Goal: Check status: Check status

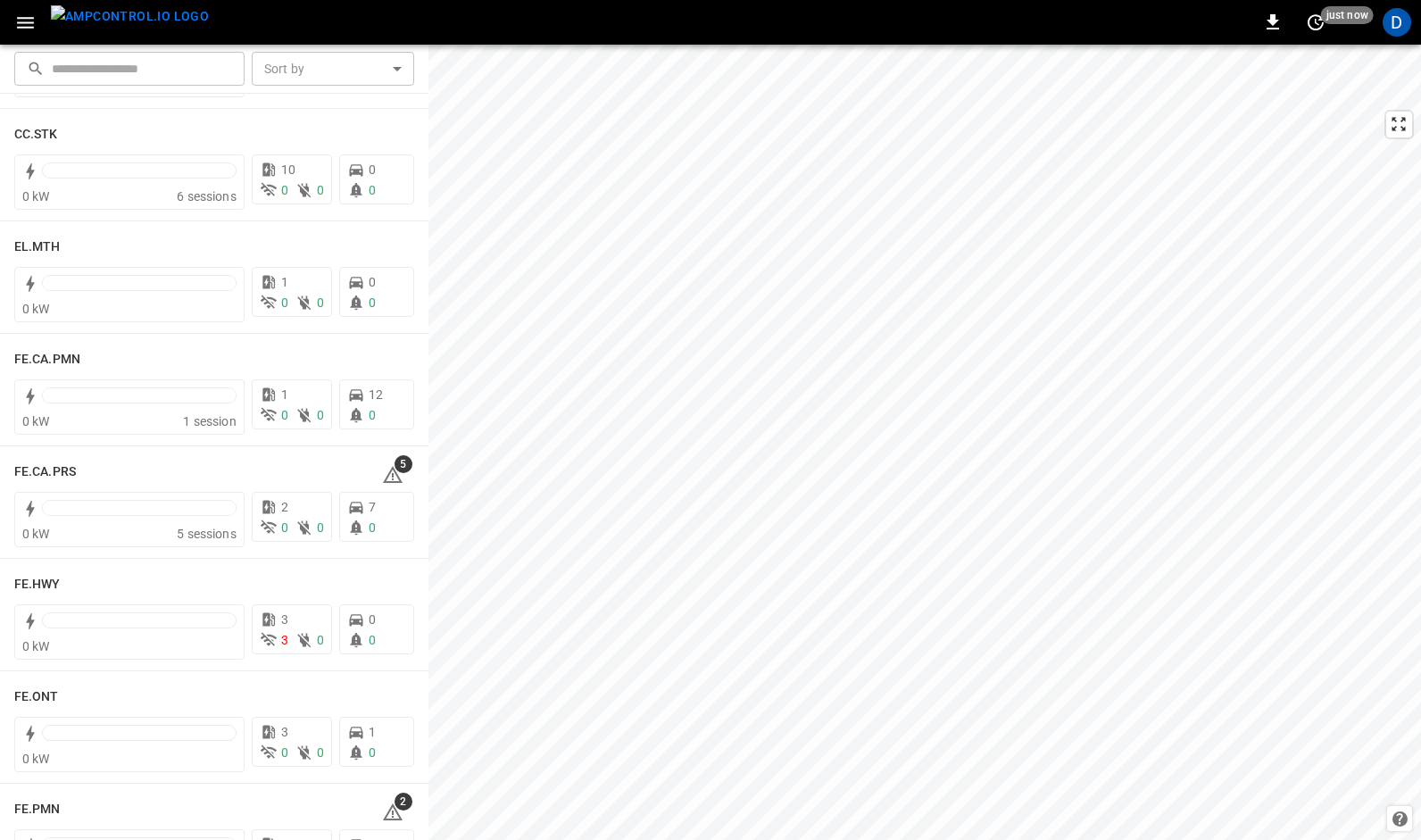
scroll to position [1485, 0]
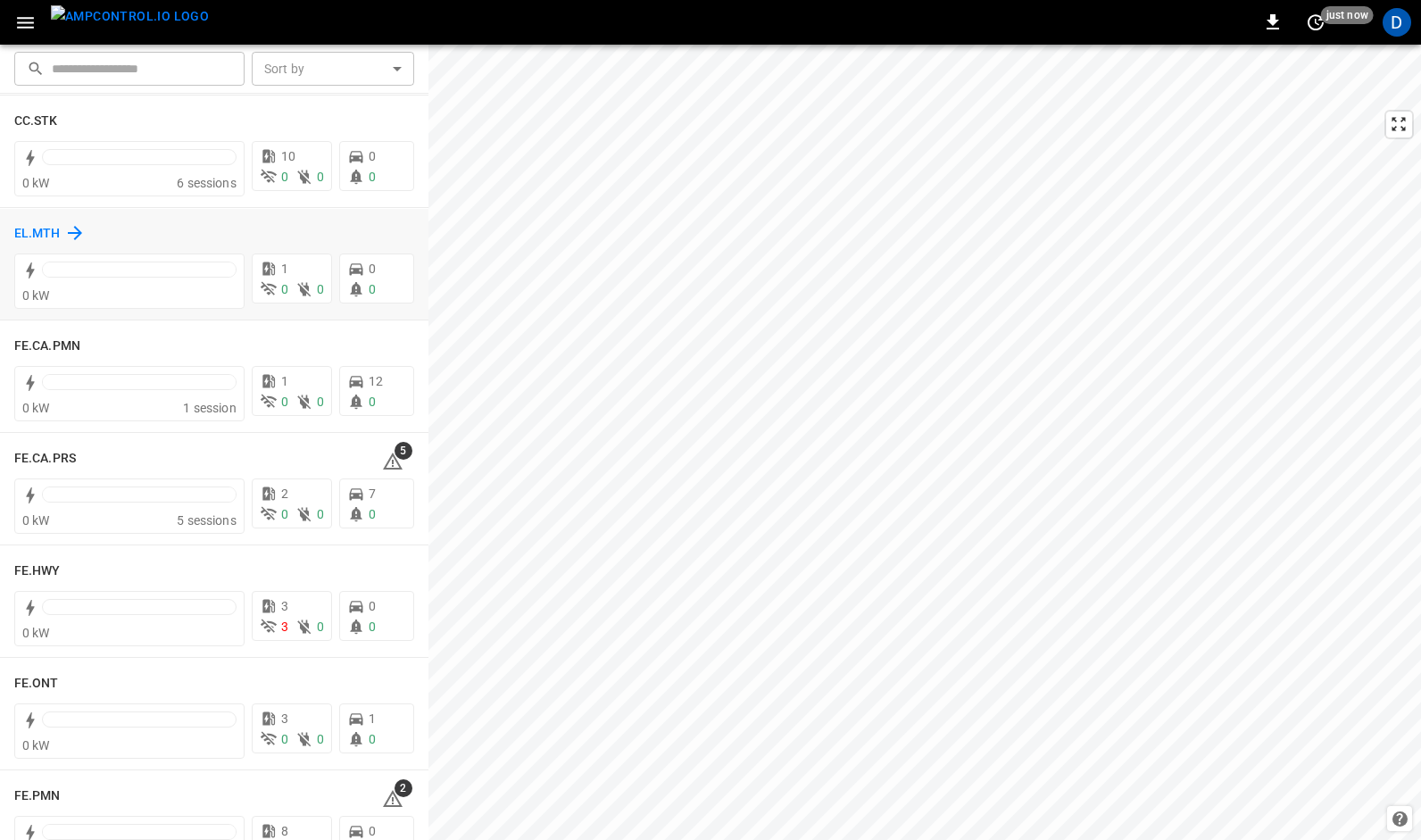
click at [38, 229] on h6 "EL.MTH" at bounding box center [37, 233] width 46 height 20
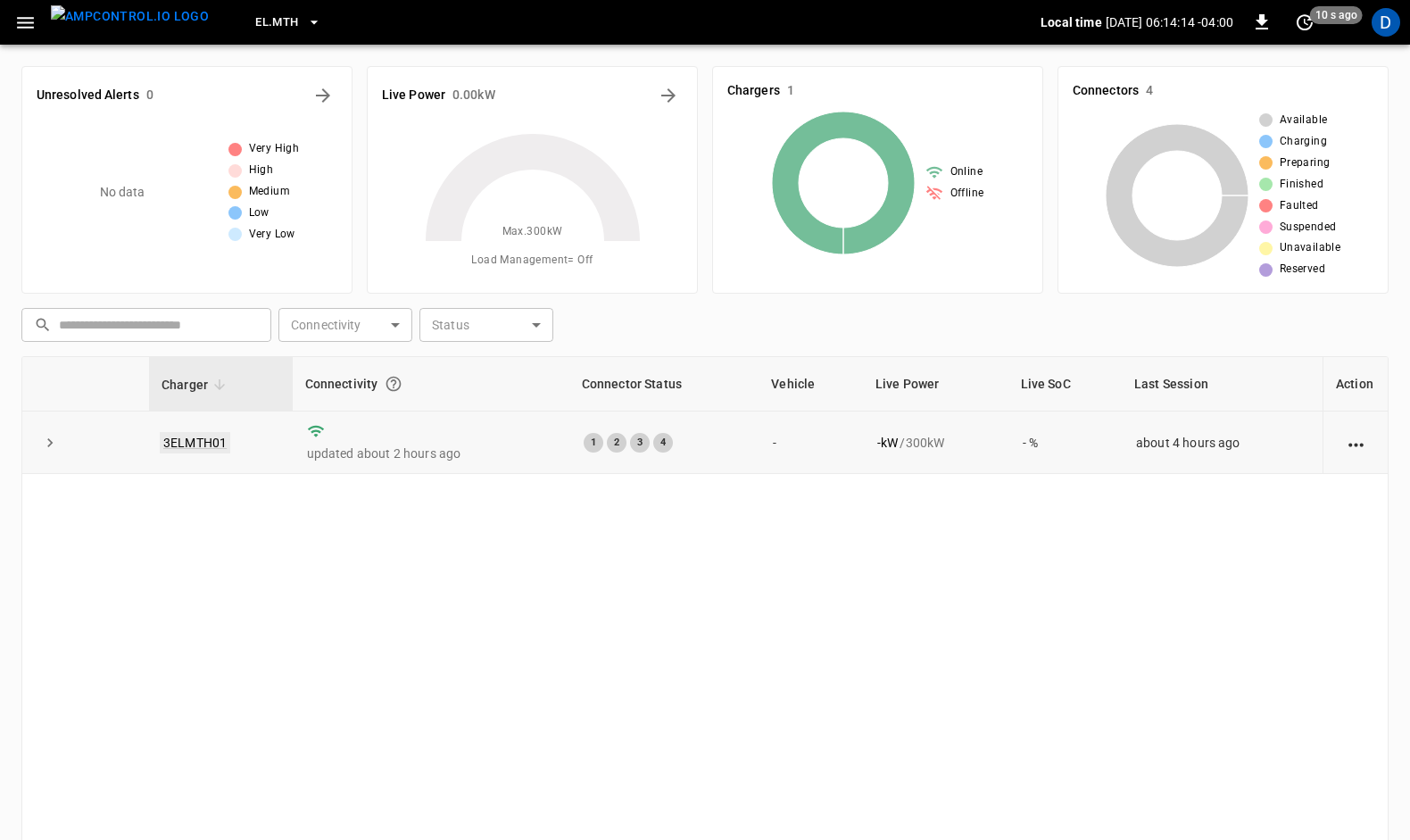
click at [198, 440] on link "3ELMTH01" at bounding box center [195, 442] width 71 height 22
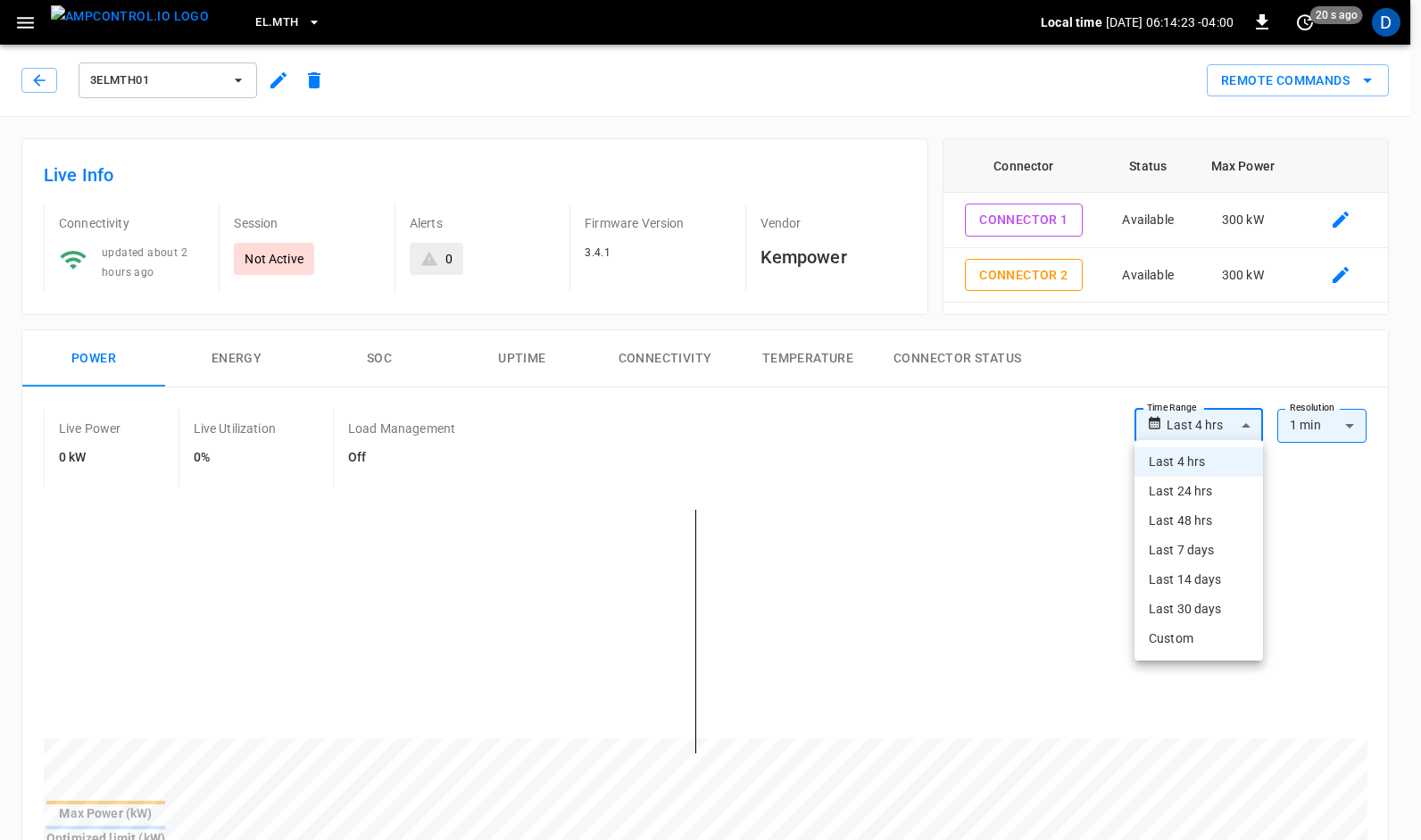
click at [1169, 492] on li "Last 24 hrs" at bounding box center [1198, 490] width 128 height 29
type input "**********"
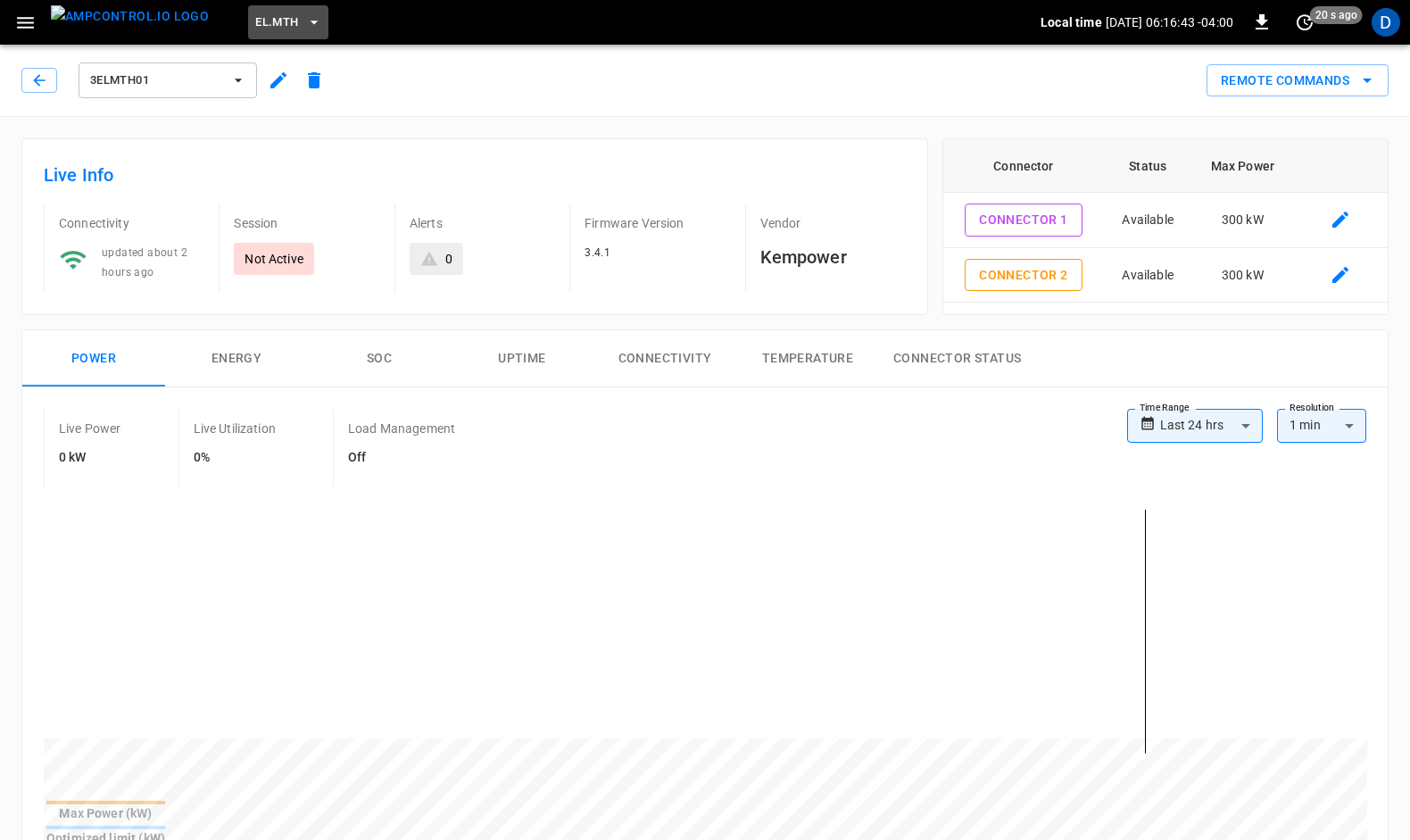
click at [311, 22] on icon "button" at bounding box center [315, 23] width 8 height 4
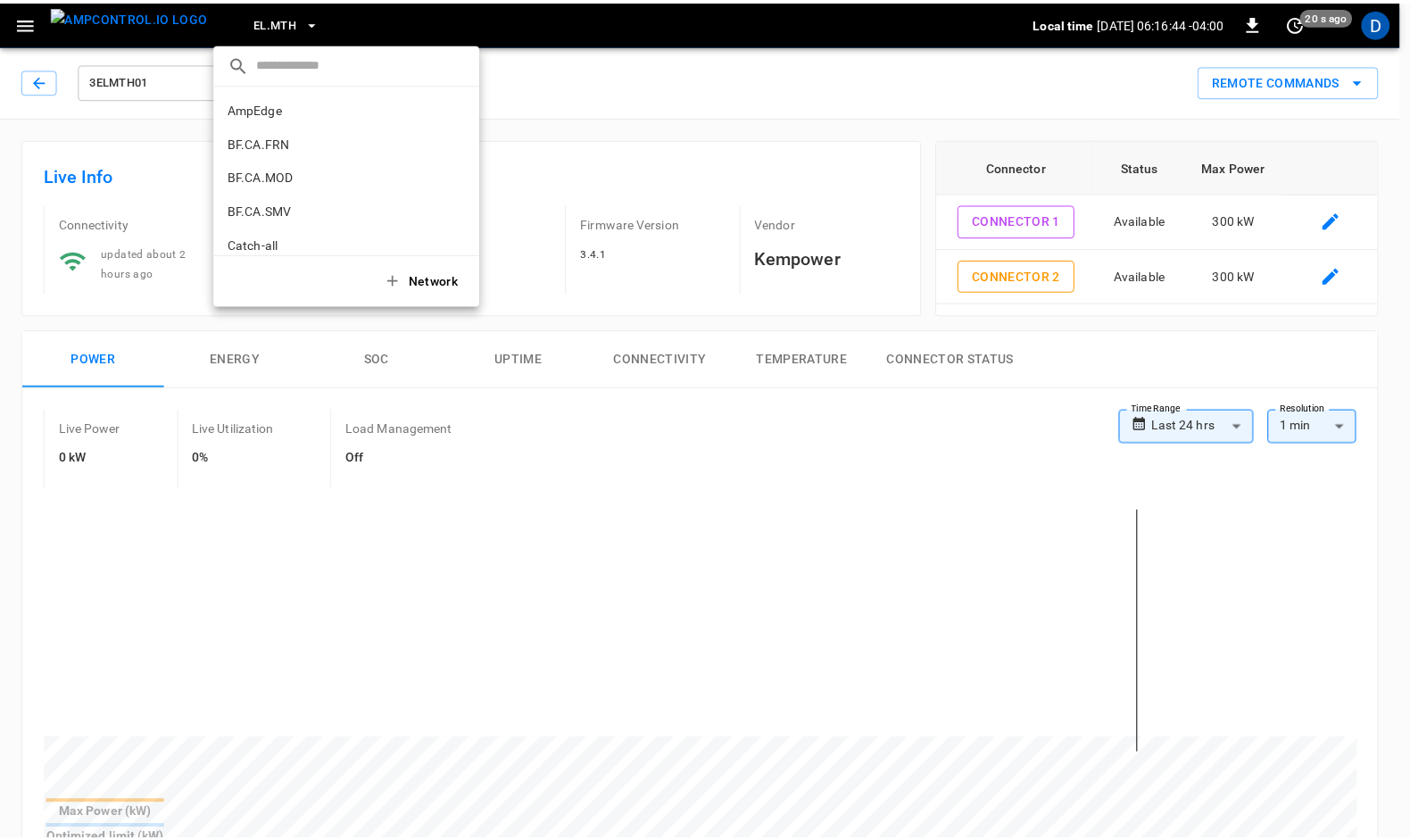
scroll to position [605, 0]
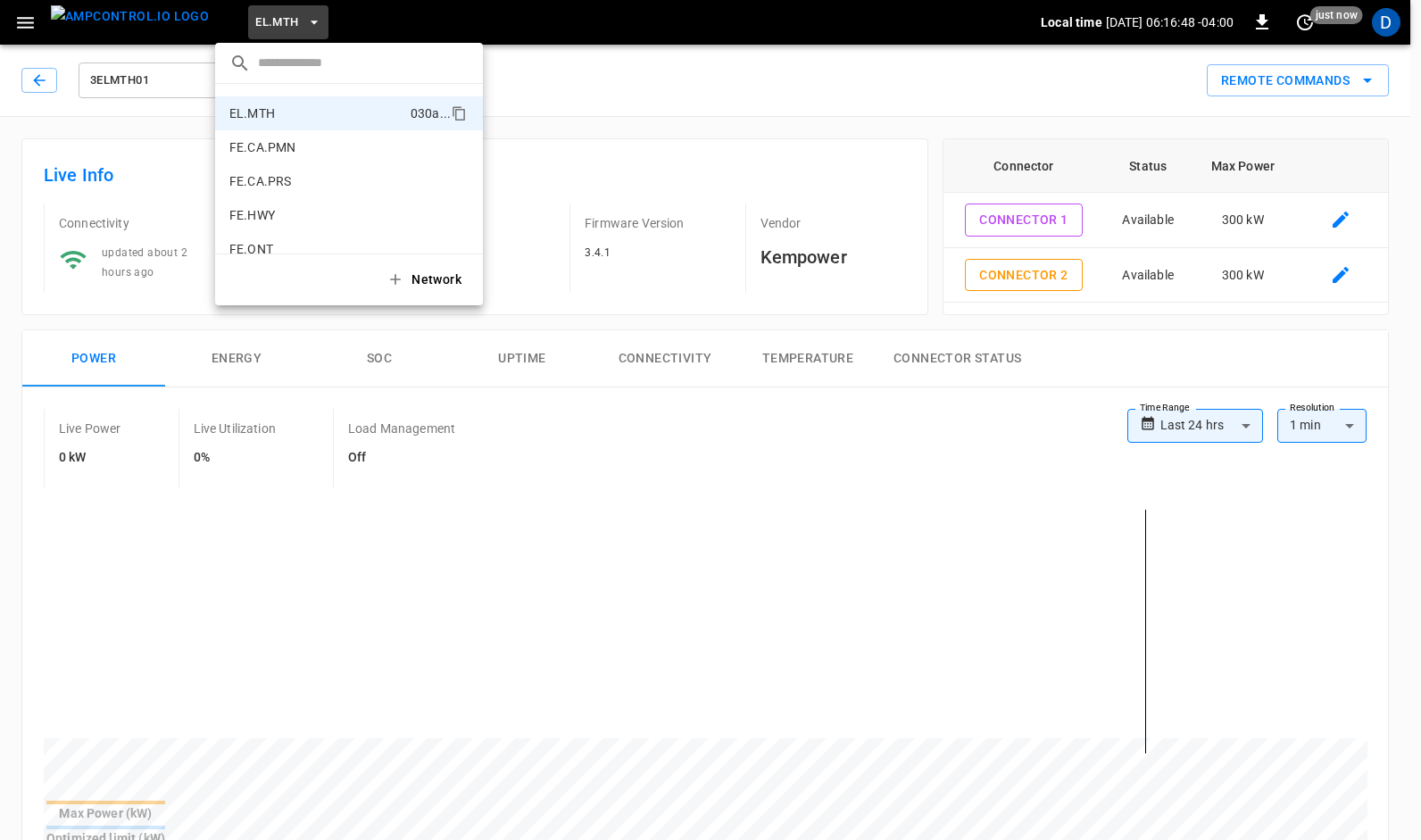
click at [1387, 21] on div at bounding box center [710, 420] width 1421 height 840
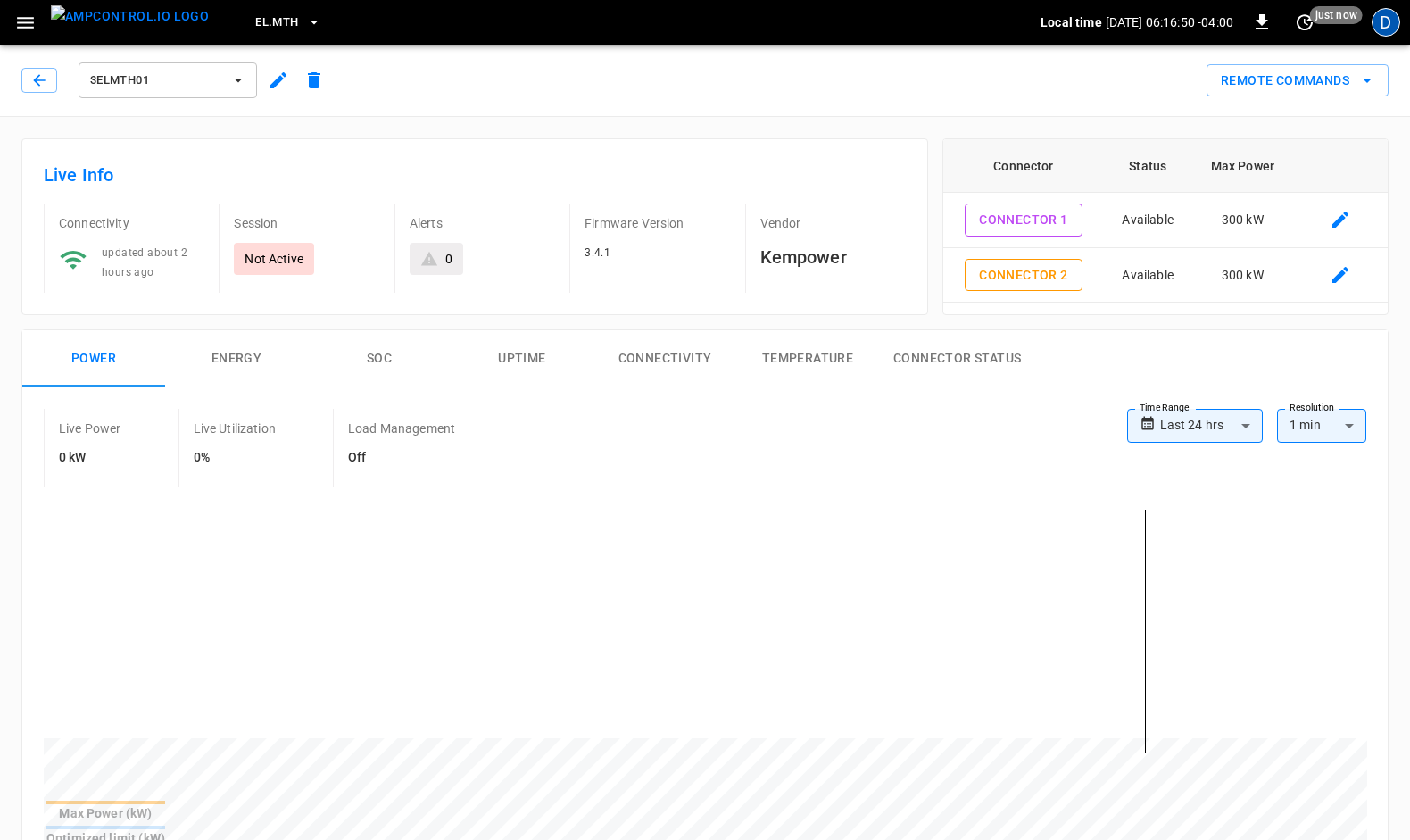
click at [1390, 17] on div "D" at bounding box center [1386, 22] width 28 height 28
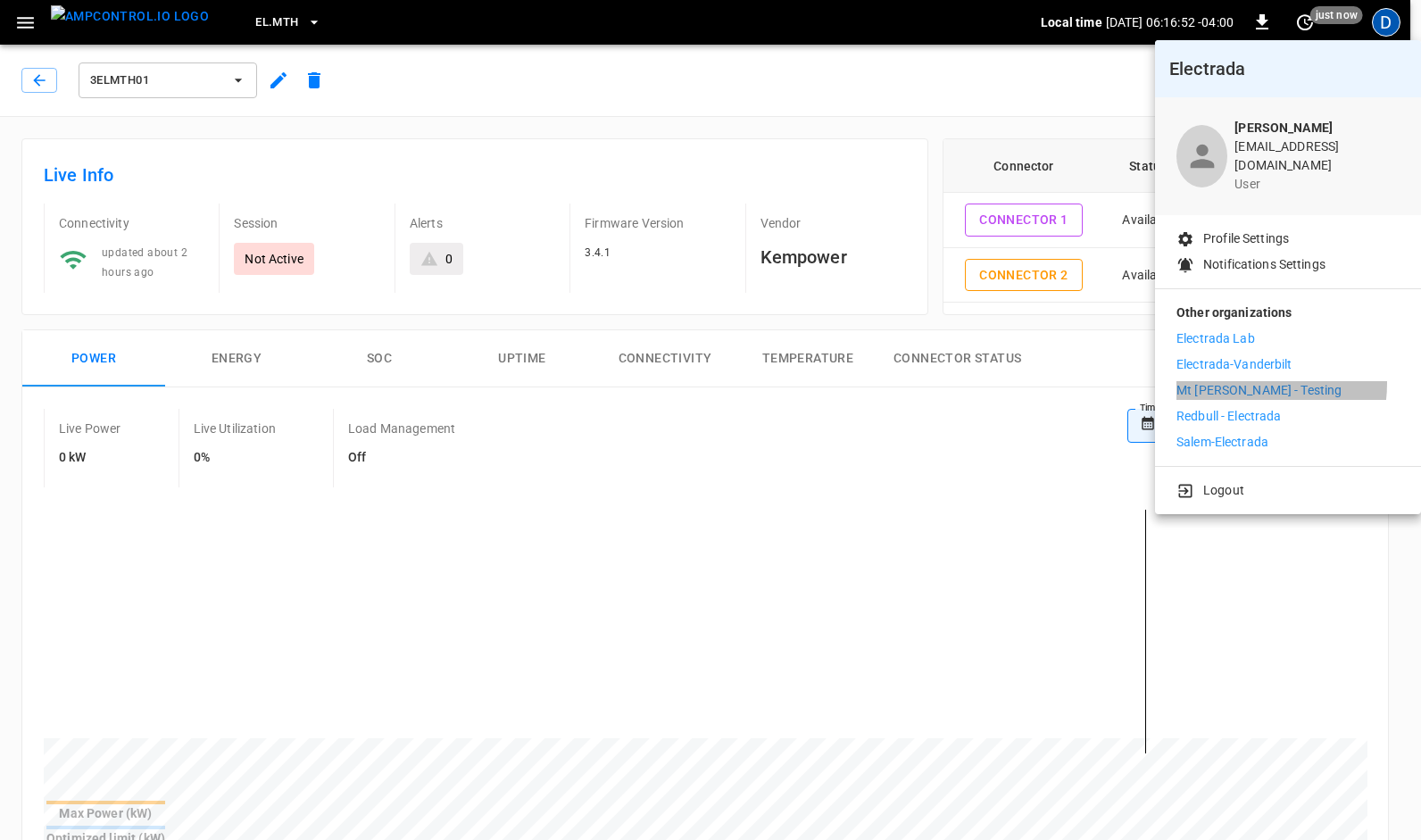
click at [1232, 381] on p "Mt [PERSON_NAME] - Testing" at bounding box center [1258, 390] width 165 height 19
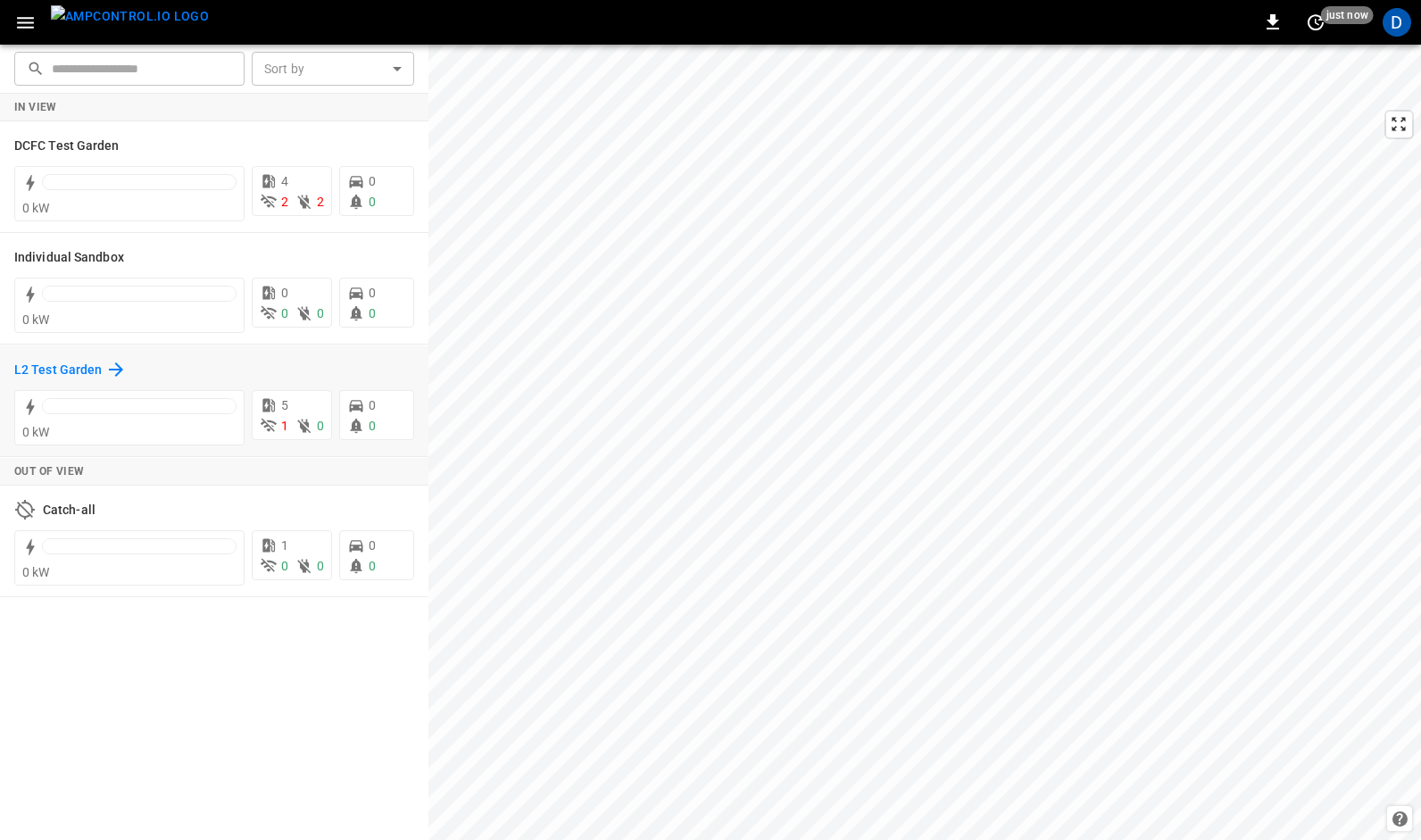
click at [55, 373] on h6 "L2 Test Garden" at bounding box center [58, 370] width 88 height 20
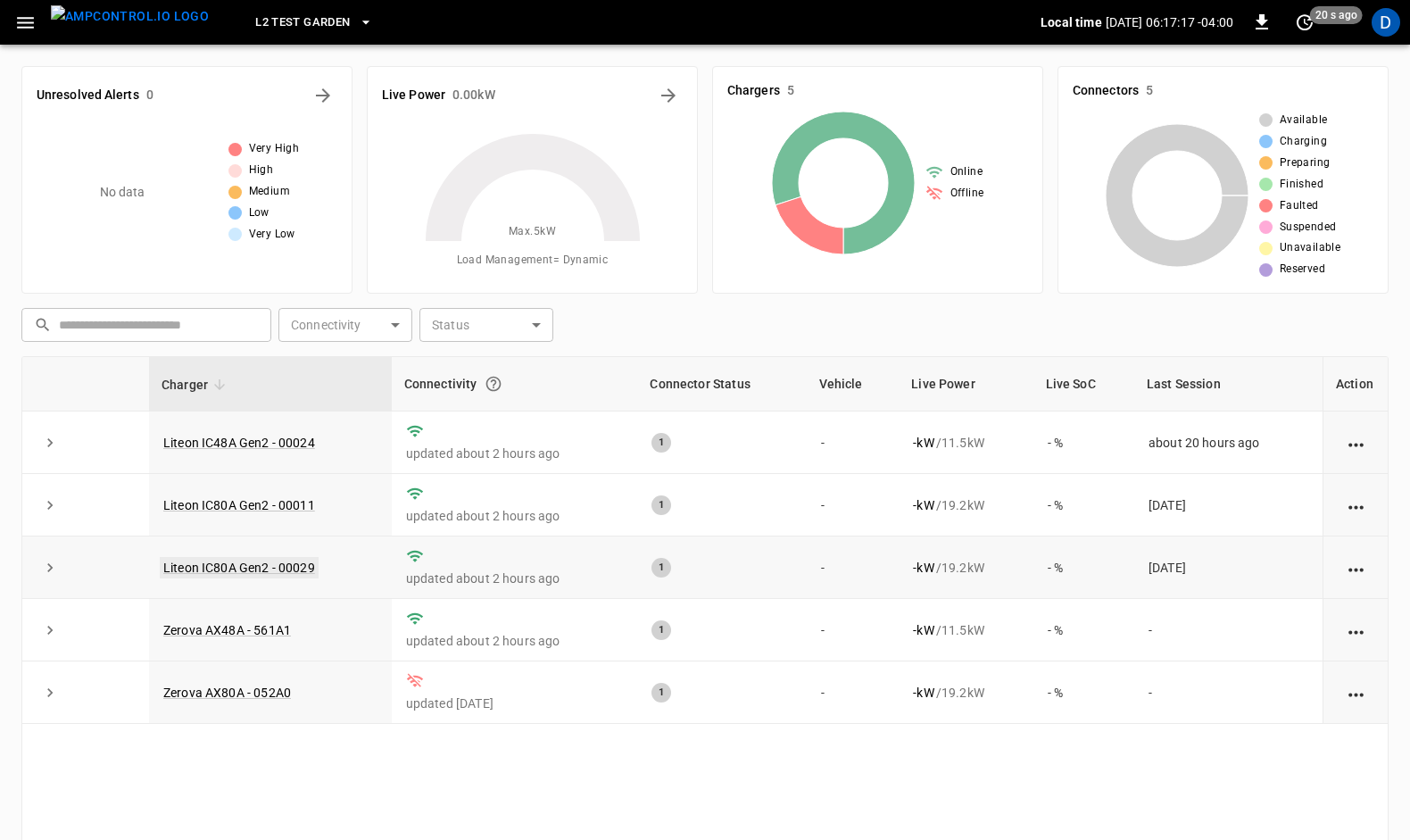
click at [245, 565] on link "Liteon IC80A Gen2 - 00029" at bounding box center [239, 567] width 159 height 22
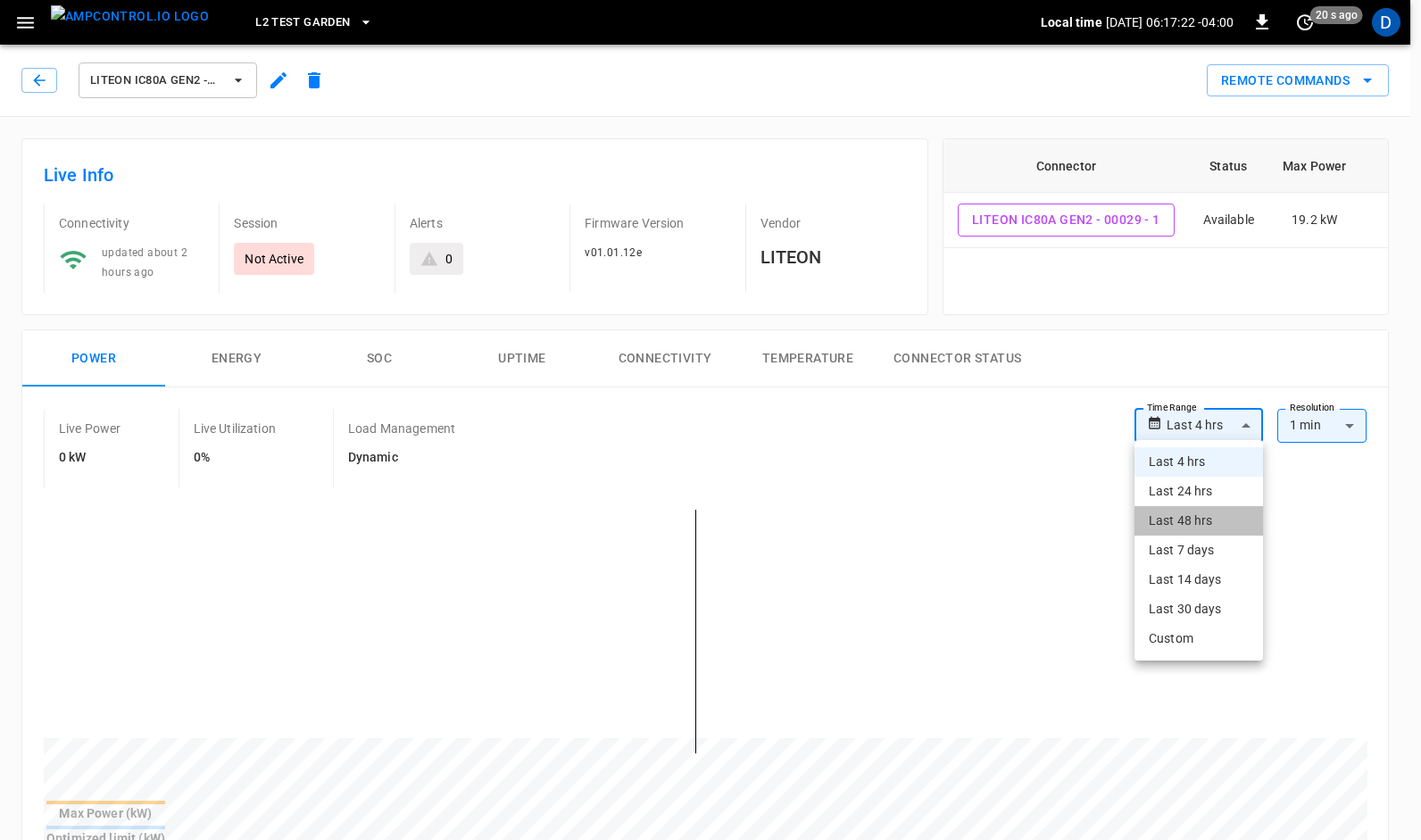
click at [1178, 512] on li "Last 48 hrs" at bounding box center [1198, 520] width 128 height 29
type input "**********"
